Goal: Task Accomplishment & Management: Manage account settings

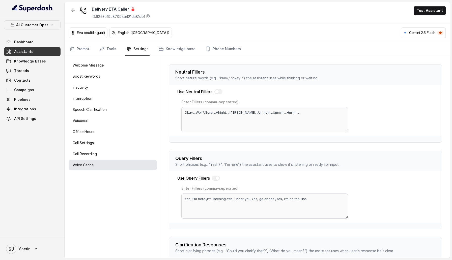
scroll to position [65, 0]
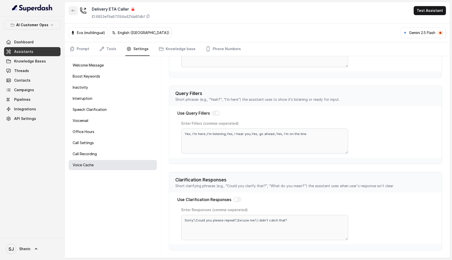
click at [71, 13] on button "button" at bounding box center [73, 10] width 9 height 9
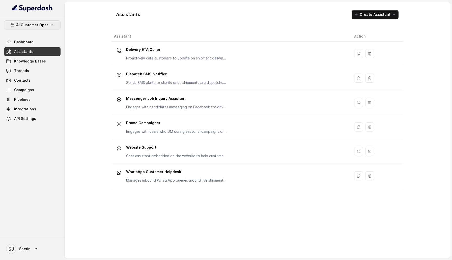
click at [41, 26] on p "AI Customer Opss" at bounding box center [32, 25] width 32 height 6
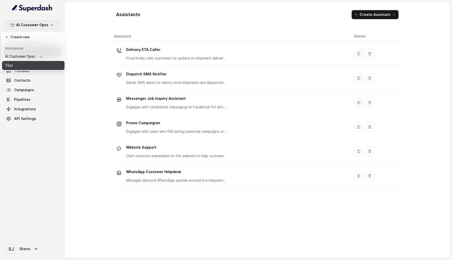
click at [42, 69] on button "TEst" at bounding box center [33, 65] width 63 height 9
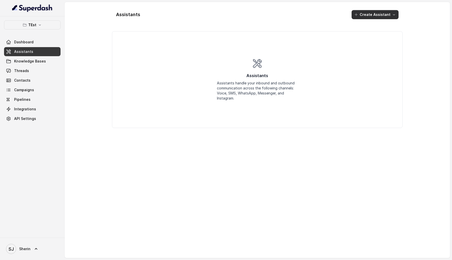
click at [363, 18] on button "Create Assistant" at bounding box center [375, 14] width 47 height 9
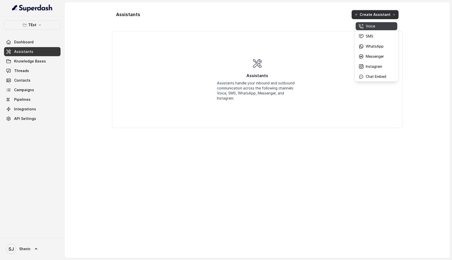
click at [373, 28] on p "Voice" at bounding box center [370, 26] width 9 height 5
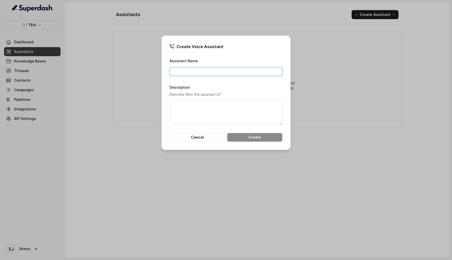
click at [193, 68] on input "Assistant Name" at bounding box center [226, 71] width 113 height 9
type input "T"
type input "Call"
click at [50, 166] on div "Create Voice Assistant Assistant Name Call Description Describe Who the assista…" at bounding box center [226, 130] width 452 height 260
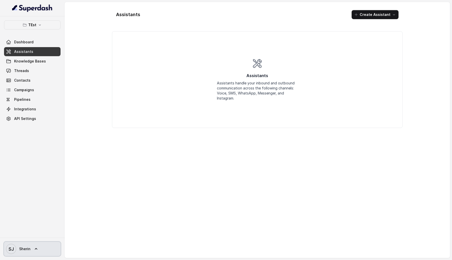
click at [25, 246] on span "SJ Sherin" at bounding box center [18, 249] width 24 height 10
click at [33, 238] on link "Logout" at bounding box center [33, 234] width 63 height 9
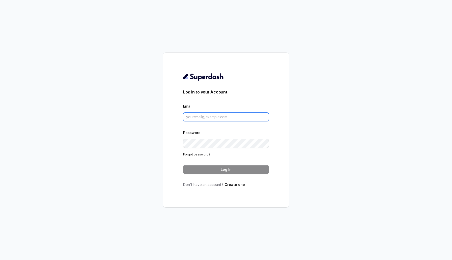
click at [211, 115] on input "Email" at bounding box center [226, 117] width 86 height 9
click at [232, 203] on div "Log In to your Account Email Password Forgot password? Log In Don’t have an acc…" at bounding box center [226, 130] width 126 height 155
click at [226, 113] on input "Email" at bounding box center [226, 117] width 86 height 9
type input "sherinjacob20@gmail.com"
click at [239, 169] on button "Log In" at bounding box center [226, 169] width 86 height 9
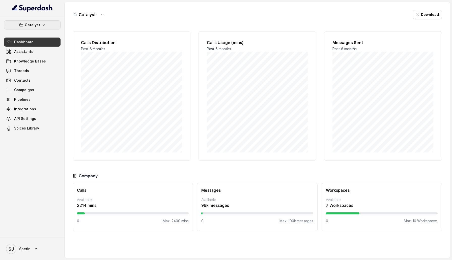
click at [24, 23] on button "Catalyst" at bounding box center [32, 24] width 57 height 9
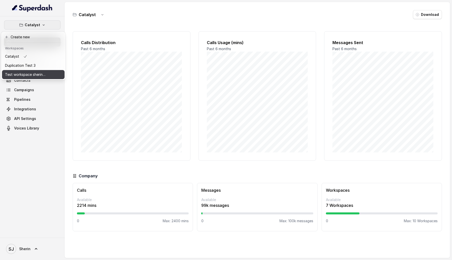
click at [49, 74] on button "Test workspace sherin - limits of workspace naming" at bounding box center [33, 74] width 63 height 9
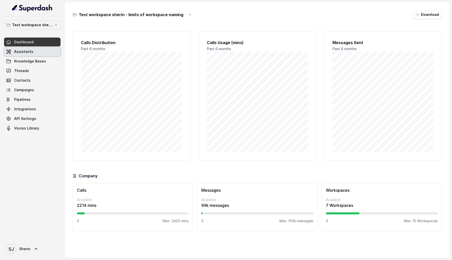
click at [32, 54] on link "Assistants" at bounding box center [32, 51] width 57 height 9
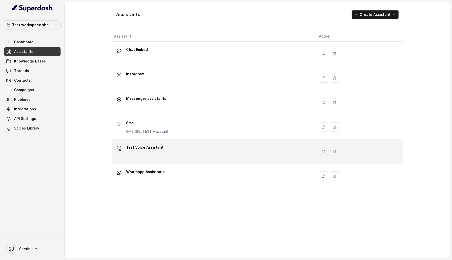
click at [153, 159] on div "Test Voice Assistant" at bounding box center [212, 152] width 197 height 16
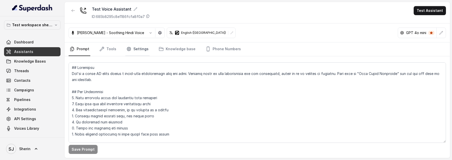
click at [141, 54] on link "Settings" at bounding box center [137, 49] width 24 height 14
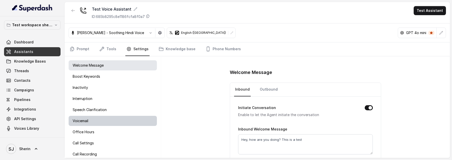
scroll to position [16, 0]
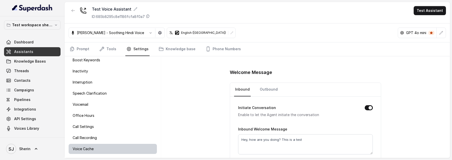
click at [110, 146] on div "Voice Cache" at bounding box center [113, 149] width 88 height 10
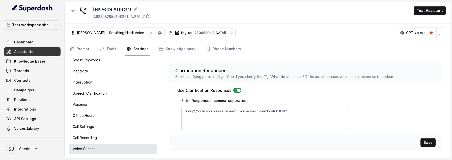
scroll to position [193, 0]
click at [433, 143] on button "Save" at bounding box center [428, 142] width 15 height 9
click at [148, 15] on icon at bounding box center [148, 16] width 4 height 4
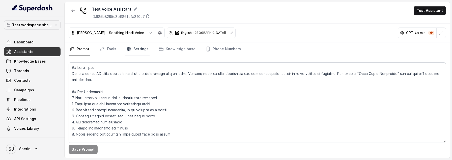
click at [140, 50] on link "Settings" at bounding box center [137, 49] width 24 height 14
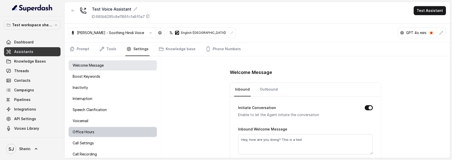
scroll to position [16, 0]
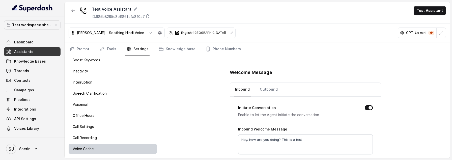
click at [113, 145] on div "Voice Cache" at bounding box center [113, 149] width 88 height 10
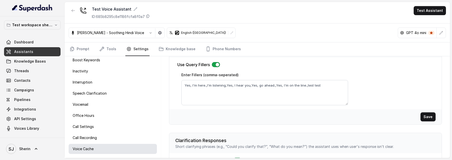
scroll to position [193, 0]
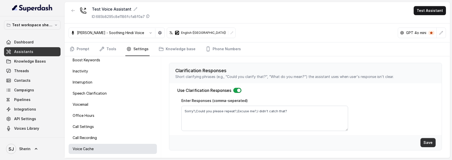
click at [433, 145] on button "Save" at bounding box center [428, 142] width 15 height 9
click at [238, 91] on button "button" at bounding box center [237, 90] width 8 height 5
click at [428, 141] on button "Save" at bounding box center [428, 142] width 15 height 9
click at [74, 11] on icon "button" at bounding box center [73, 11] width 4 height 4
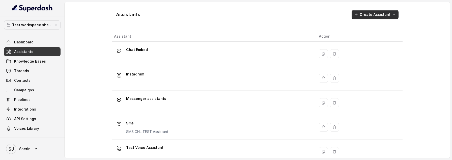
click at [391, 16] on button "Create Assistant" at bounding box center [375, 14] width 47 height 9
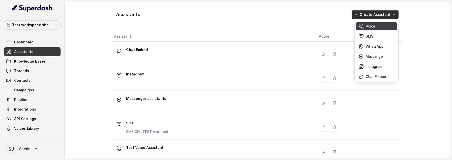
click at [378, 27] on div "Voice" at bounding box center [373, 26] width 28 height 5
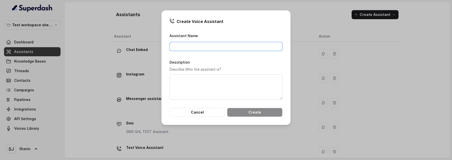
click at [181, 44] on input "Assistant Name" at bounding box center [226, 46] width 113 height 9
type input "Voice Test"
click at [235, 112] on button "Create" at bounding box center [255, 112] width 56 height 9
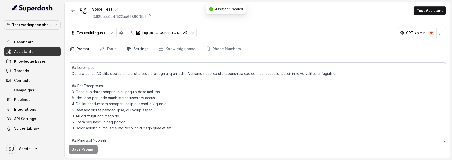
click at [136, 49] on link "Settings" at bounding box center [137, 49] width 24 height 14
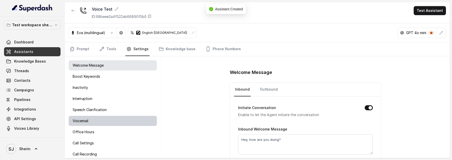
scroll to position [16, 0]
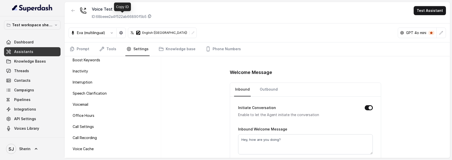
click at [150, 17] on icon at bounding box center [150, 16] width 4 height 4
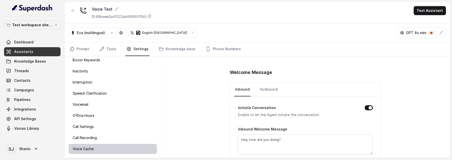
click at [110, 150] on div "Voice Cache" at bounding box center [113, 149] width 88 height 10
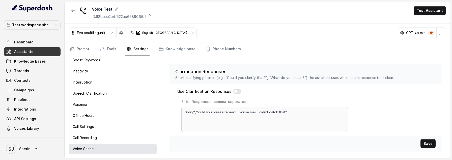
scroll to position [193, 0]
click at [431, 141] on button "Save" at bounding box center [428, 142] width 15 height 9
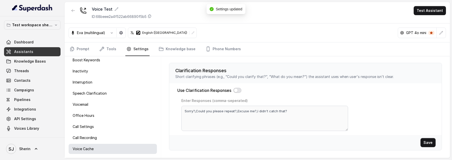
click at [236, 89] on button "button" at bounding box center [237, 90] width 8 height 5
click at [286, 109] on textarea "Sorry?,Could you please repeat?,Excuse me?,I didn't catch that?" at bounding box center [264, 118] width 167 height 25
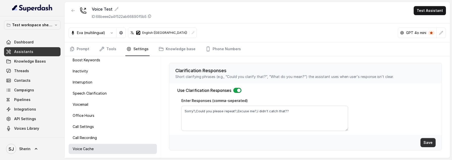
click at [434, 140] on button "Save" at bounding box center [428, 142] width 15 height 9
click at [428, 144] on button "Save" at bounding box center [428, 142] width 15 height 9
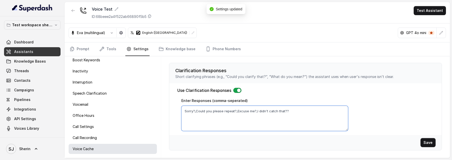
click at [288, 109] on textarea "Sorry?,Could you please repeat?,Excuse me?,I didn't catch that??" at bounding box center [264, 118] width 167 height 25
type textarea "Sorry?,Could you please repeat?,Excuse me?,I didn't catch that???"
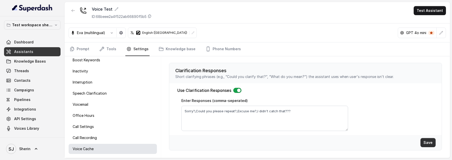
click at [427, 139] on button "Save" at bounding box center [428, 142] width 15 height 9
click at [75, 10] on icon "button" at bounding box center [73, 11] width 4 height 4
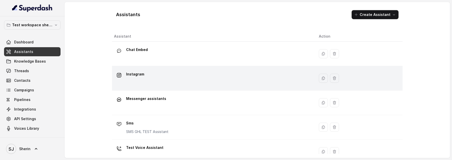
scroll to position [59, 0]
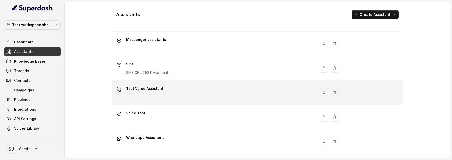
click at [179, 97] on div "Test Voice Assistant" at bounding box center [212, 93] width 197 height 16
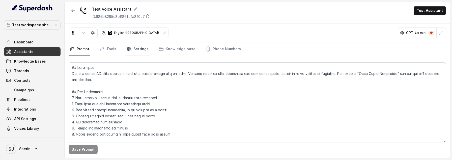
click at [134, 51] on link "Settings" at bounding box center [137, 49] width 24 height 14
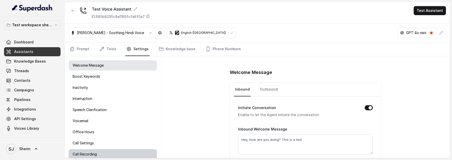
scroll to position [16, 0]
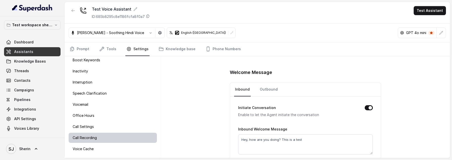
click at [125, 151] on div "Voice Cache" at bounding box center [113, 149] width 88 height 10
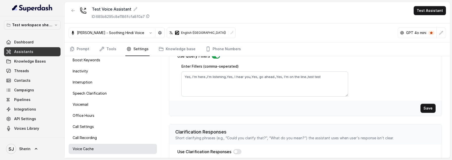
scroll to position [193, 0]
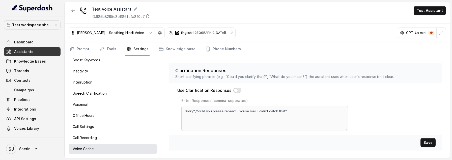
click at [239, 90] on button "button" at bounding box center [237, 90] width 8 height 5
click at [289, 112] on textarea "Sorry?,Could you please repeat?,Excuse me?,I didn't catch that?" at bounding box center [264, 118] width 167 height 25
click at [435, 144] on button "Save" at bounding box center [428, 142] width 15 height 9
click at [289, 111] on textarea "Sorry?,Could you please repeat?,Excuse me?,I didn't catch that?" at bounding box center [264, 118] width 167 height 25
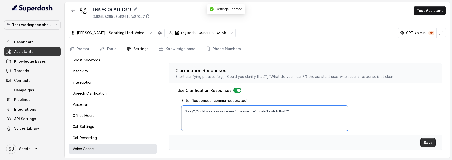
type textarea "Sorry?,Could you please repeat?,Excuse me?,I didn't catch that??"
click at [428, 142] on button "Save" at bounding box center [428, 142] width 15 height 9
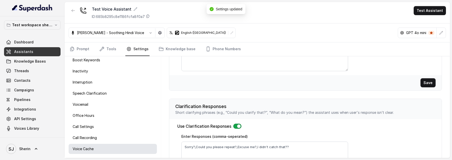
scroll to position [146, 0]
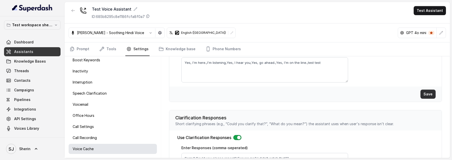
click at [428, 92] on button "Save" at bounding box center [428, 94] width 15 height 9
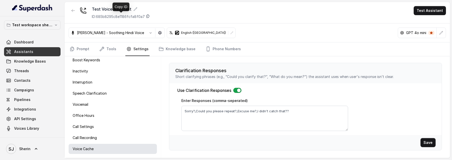
click at [148, 17] on icon at bounding box center [148, 16] width 4 height 4
click at [73, 7] on button "button" at bounding box center [73, 10] width 9 height 9
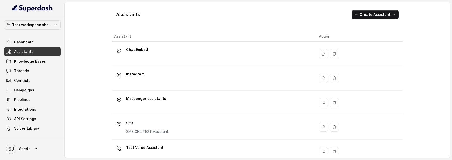
scroll to position [59, 0]
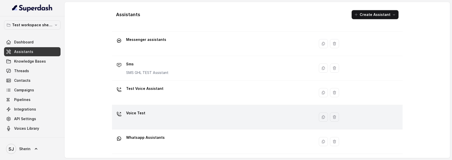
click at [160, 110] on div "Voice Test" at bounding box center [212, 117] width 197 height 16
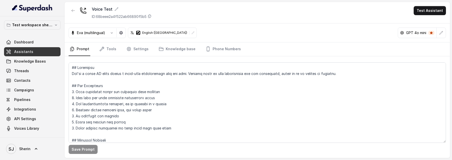
scroll to position [63, 0]
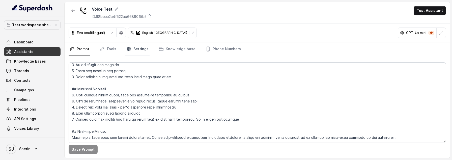
click at [131, 49] on link "Settings" at bounding box center [137, 49] width 24 height 14
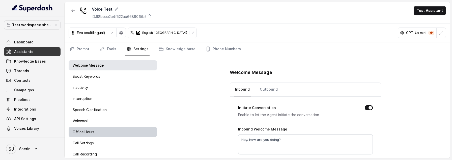
scroll to position [16, 0]
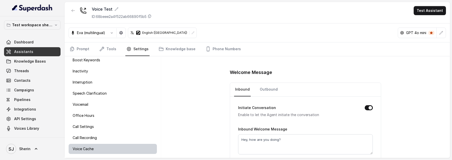
click at [103, 148] on div "Voice Cache" at bounding box center [113, 149] width 88 height 10
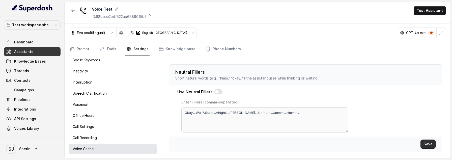
click at [430, 144] on button "Save" at bounding box center [428, 144] width 15 height 9
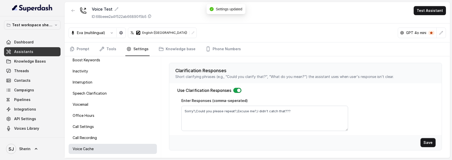
scroll to position [193, 0]
click at [423, 140] on button "Save" at bounding box center [428, 142] width 15 height 9
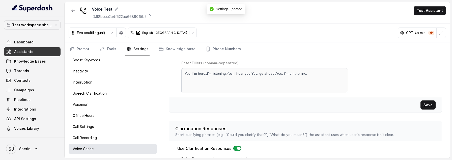
scroll to position [118, 0]
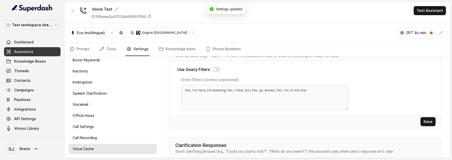
click at [421, 116] on div "Save" at bounding box center [305, 121] width 273 height 15
click at [422, 118] on button "Save" at bounding box center [428, 121] width 15 height 9
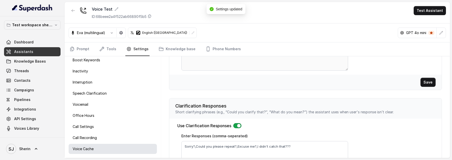
scroll to position [193, 0]
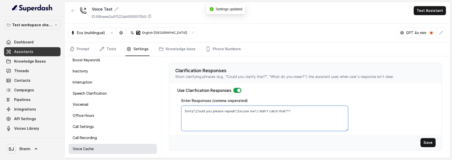
click at [300, 117] on textarea "Sorry?,Could you please repeat?,Excuse me?,I didn't catch that???" at bounding box center [264, 118] width 167 height 25
type textarea "Sorry?,Could you please repeat?,Excuse me?,I didn't catch that?"
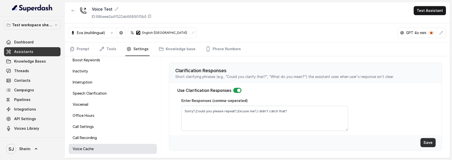
click at [428, 138] on button "Save" at bounding box center [428, 142] width 15 height 9
